Goal: Transaction & Acquisition: Purchase product/service

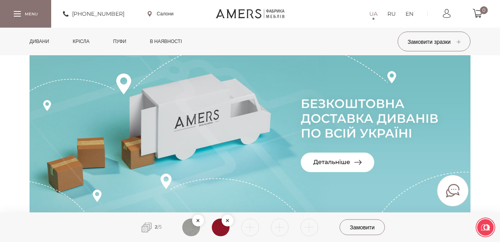
click at [43, 42] on link "Дивани" at bounding box center [40, 42] width 32 height 28
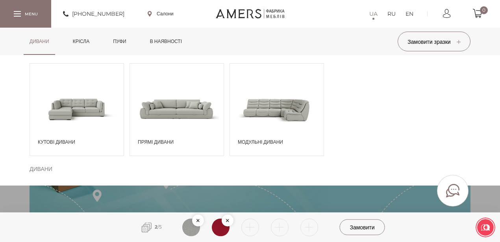
click at [57, 143] on span "Кутові дивани" at bounding box center [79, 141] width 82 height 7
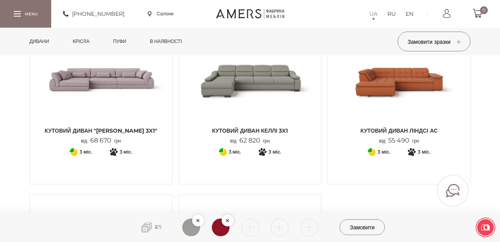
scroll to position [919, 0]
click at [130, 132] on span "Кутовий Диван "[PERSON_NAME] 3x1"" at bounding box center [101, 130] width 130 height 8
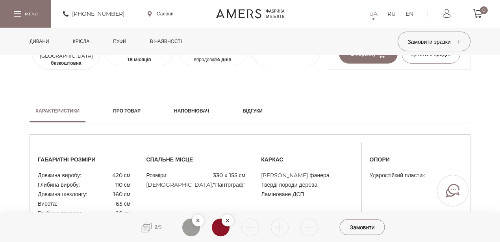
scroll to position [683, 0]
